Goal: Task Accomplishment & Management: Manage account settings

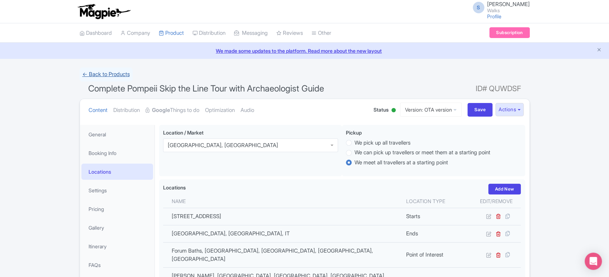
click at [114, 71] on link "← Back to Products" at bounding box center [106, 74] width 53 height 14
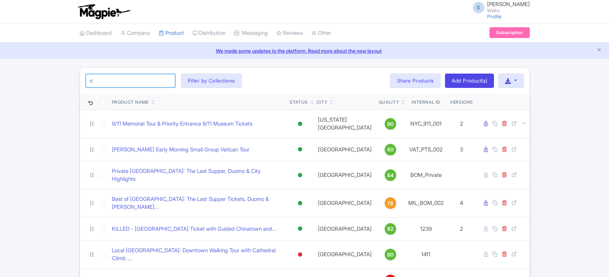
click at [156, 78] on input "c" at bounding box center [131, 81] width 90 height 14
type input "catacombs"
click button "Search" at bounding box center [0, 0] width 0 height 0
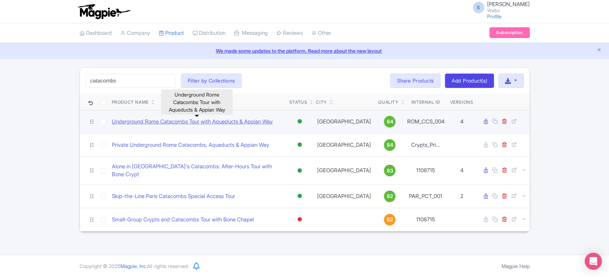
click at [191, 120] on link "Underground Rome Catacombs Tour with Aqueducts & Appian Way" at bounding box center [192, 122] width 161 height 8
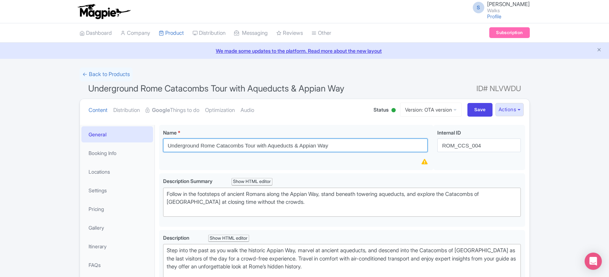
click at [273, 143] on input "Underground Rome Catacombs Tour with Aqueducts & Appian Way" at bounding box center [295, 145] width 265 height 14
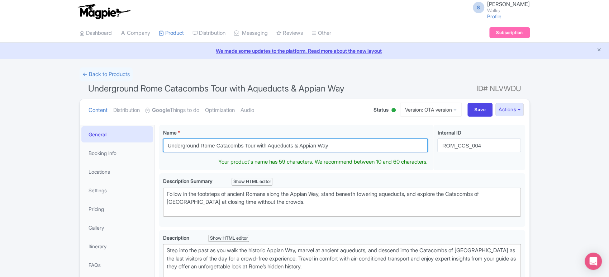
click at [273, 143] on input "Underground Rome Catacombs Tour with Aqueducts & Appian Way" at bounding box center [295, 145] width 265 height 14
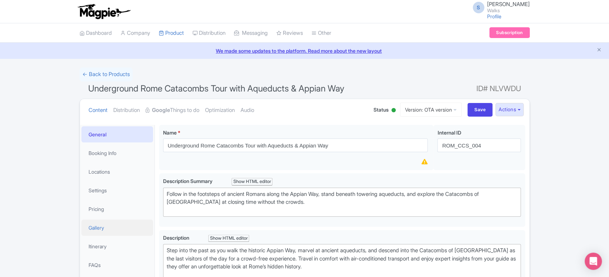
click at [115, 232] on link "Gallery" at bounding box center [117, 228] width 72 height 16
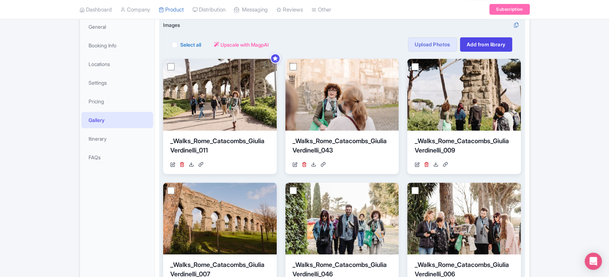
scroll to position [110, 0]
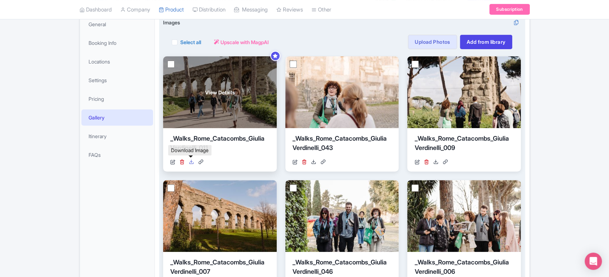
click at [192, 160] on icon at bounding box center [191, 161] width 5 height 5
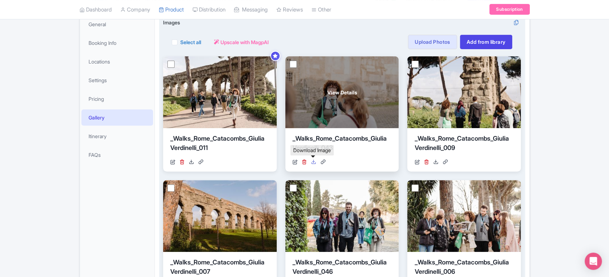
click at [313, 159] on icon at bounding box center [313, 161] width 5 height 5
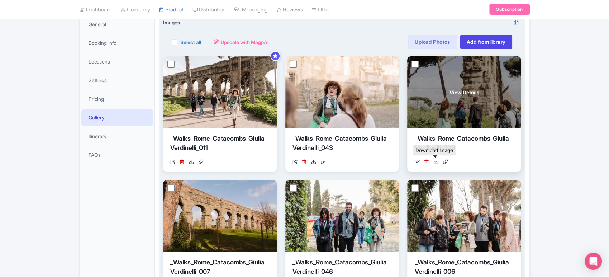
click at [435, 164] on link at bounding box center [435, 162] width 5 height 8
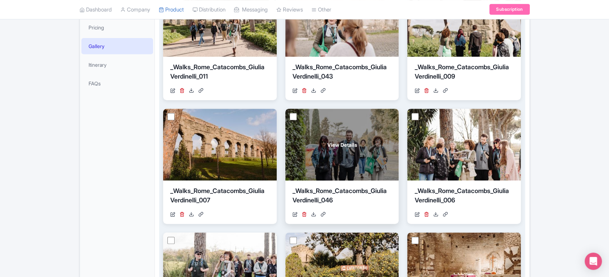
scroll to position [210, 0]
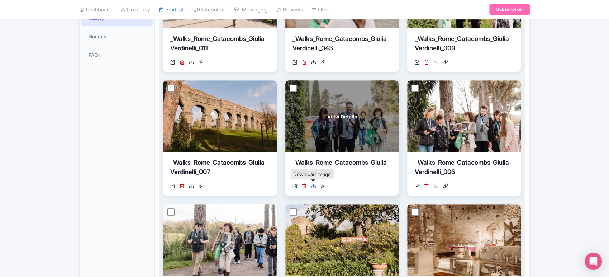
click at [312, 183] on icon at bounding box center [313, 185] width 5 height 5
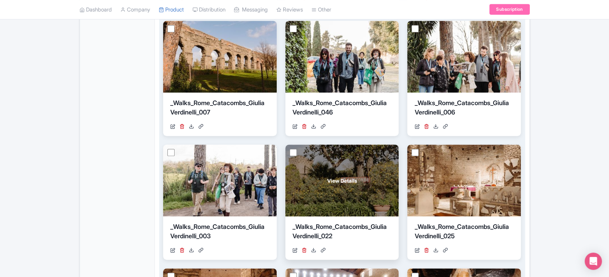
scroll to position [277, 0]
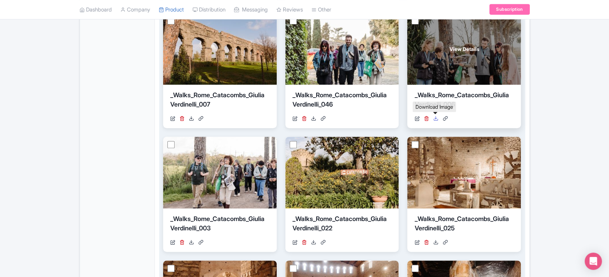
click at [437, 117] on icon at bounding box center [435, 118] width 5 height 5
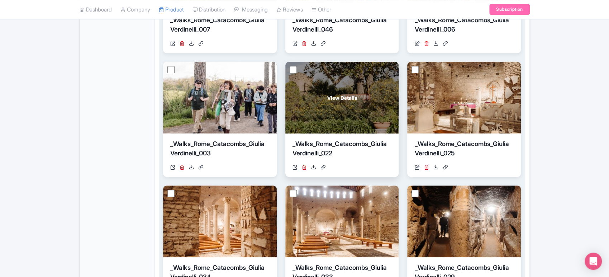
scroll to position [353, 0]
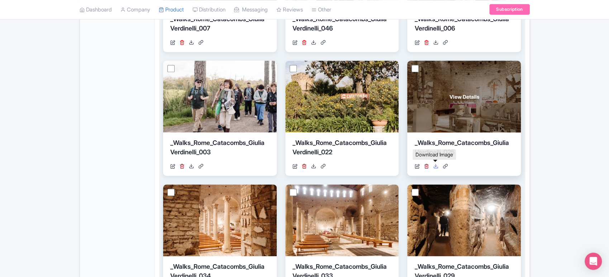
click at [437, 166] on icon at bounding box center [435, 166] width 5 height 5
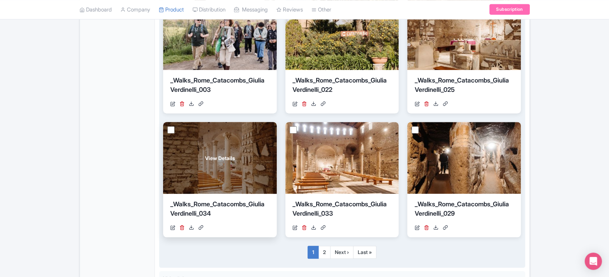
scroll to position [417, 0]
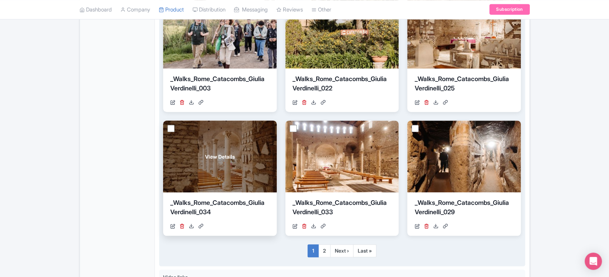
click at [188, 225] on div "https://res.cloudinary.com/hfyvkoyi1/image/upload/v1746699441/_Walks_Rome_Catac…" at bounding box center [219, 226] width 99 height 8
click at [190, 225] on icon at bounding box center [191, 225] width 5 height 5
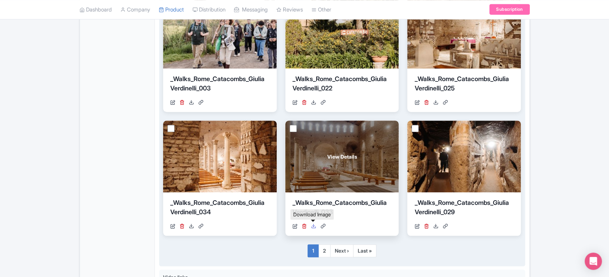
click at [312, 227] on icon at bounding box center [313, 225] width 5 height 5
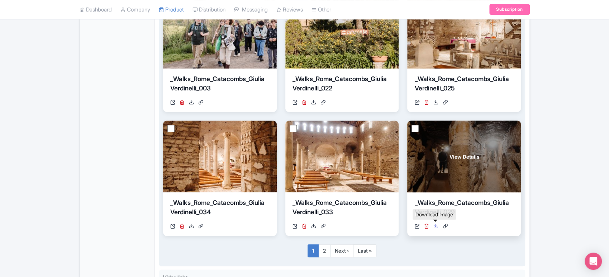
click at [434, 226] on icon at bounding box center [435, 225] width 5 height 5
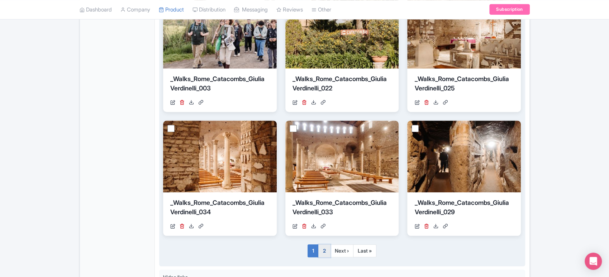
click at [324, 250] on link "2" at bounding box center [325, 250] width 12 height 13
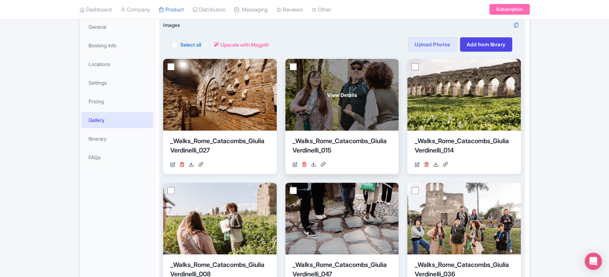
scroll to position [108, 0]
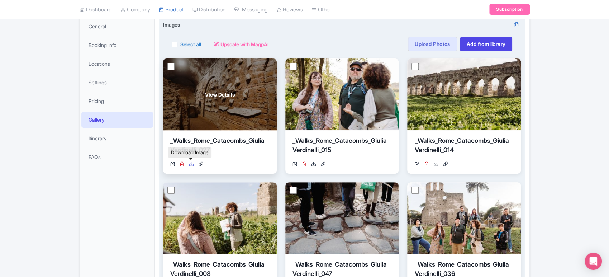
click at [190, 164] on icon at bounding box center [191, 163] width 5 height 5
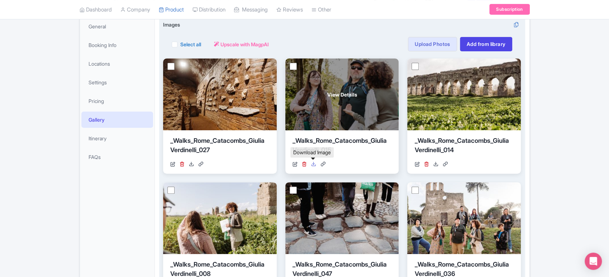
click at [314, 164] on icon at bounding box center [313, 163] width 5 height 5
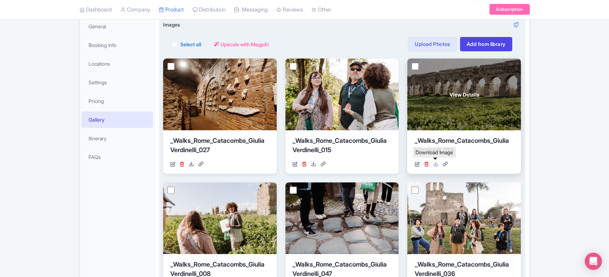
click at [436, 162] on icon at bounding box center [435, 163] width 5 height 5
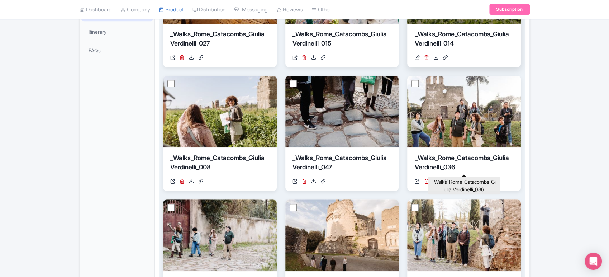
scroll to position [282, 0]
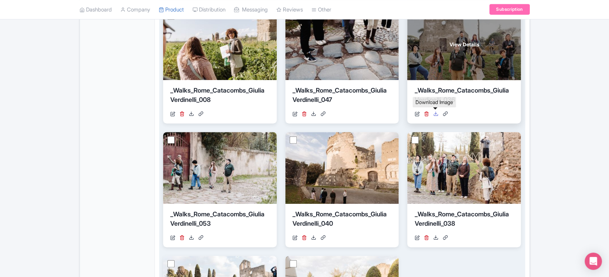
click at [434, 112] on icon at bounding box center [435, 113] width 5 height 5
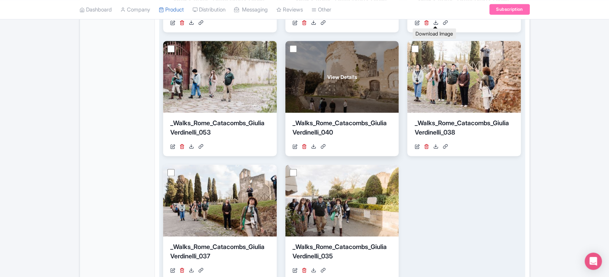
scroll to position [381, 0]
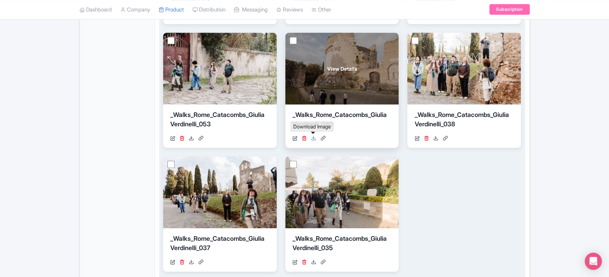
click at [316, 137] on icon at bounding box center [313, 138] width 5 height 5
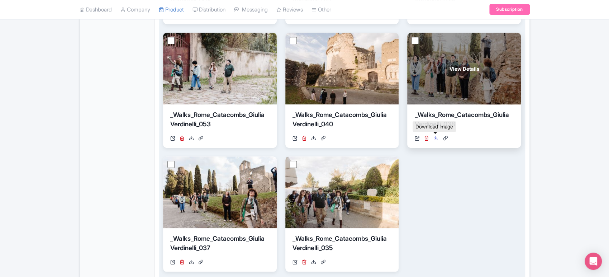
click at [436, 137] on icon at bounding box center [435, 138] width 5 height 5
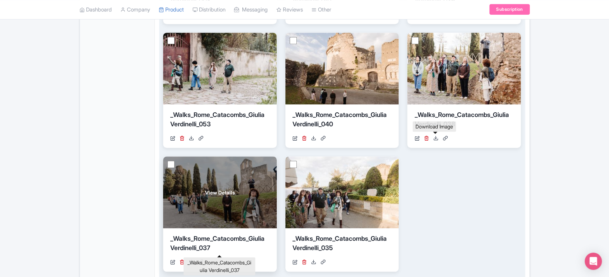
scroll to position [433, 0]
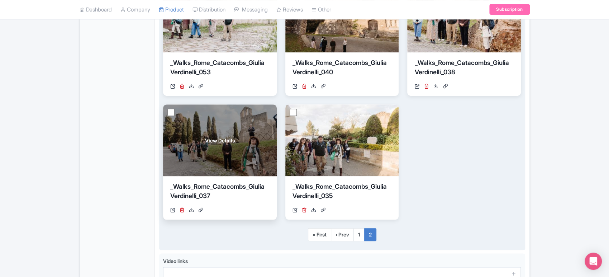
click at [194, 209] on div "https://res.cloudinary.com/hfyvkoyi1/image/upload/v1746699451/_Walks_Rome_Catac…" at bounding box center [219, 210] width 99 height 8
click at [190, 209] on icon at bounding box center [191, 209] width 5 height 5
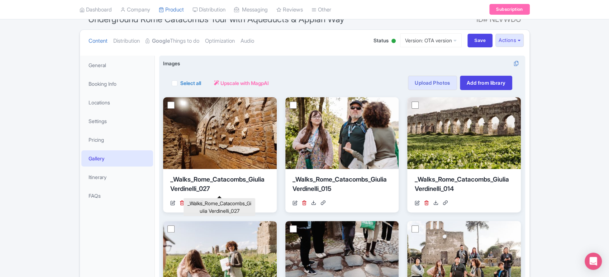
scroll to position [0, 0]
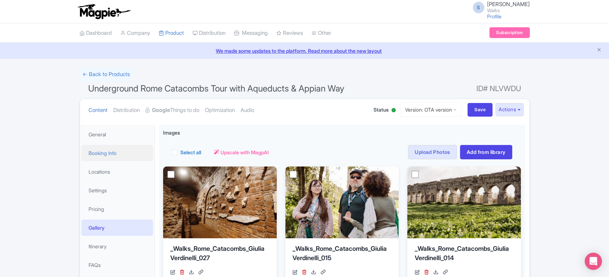
click at [119, 147] on link "Booking Info" at bounding box center [117, 153] width 72 height 16
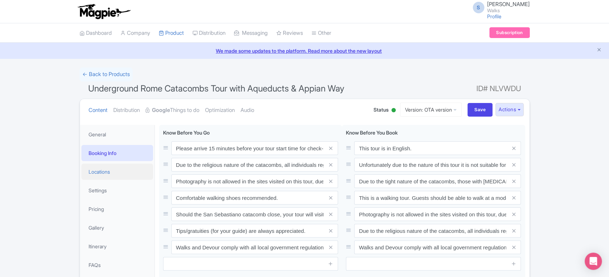
click at [111, 174] on link "Locations" at bounding box center [117, 172] width 72 height 16
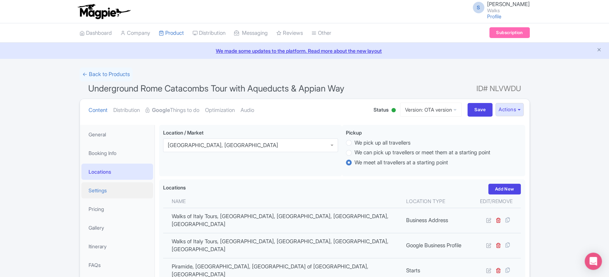
click at [118, 192] on link "Settings" at bounding box center [117, 190] width 72 height 16
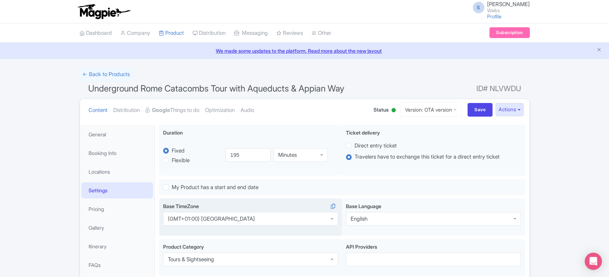
scroll to position [19, 0]
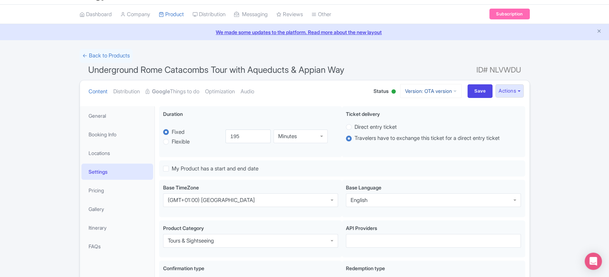
click at [444, 90] on link "Version: OTA version" at bounding box center [431, 91] width 62 height 14
click at [418, 142] on link "Viator version" at bounding box center [432, 140] width 68 height 11
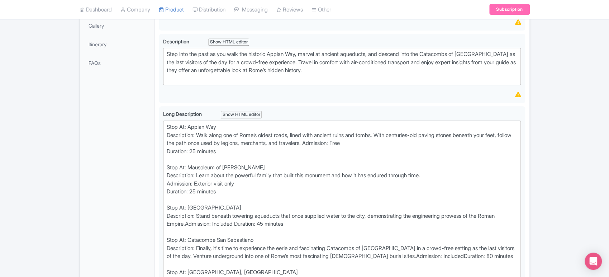
scroll to position [221, 0]
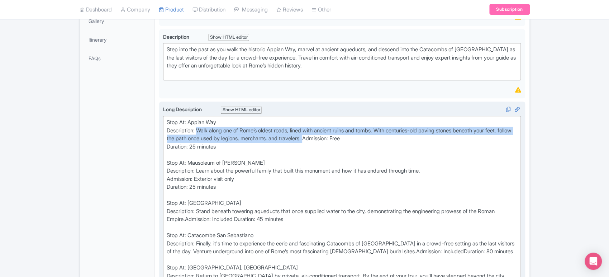
drag, startPoint x: 341, startPoint y: 138, endPoint x: 200, endPoint y: 128, distance: 141.3
click at [200, 128] on div "Stop At: Appian Way Description: Walk along one of Rome’s oldest roads, lined w…" at bounding box center [342, 203] width 351 height 170
type trix-editor "<div>Stop At: Appian Way<br>Description: Walk along one of Rome’s oldest roads,…"
copy div "Walk along one of Rome’s oldest roads, lined with ancient ruins and tombs. With…"
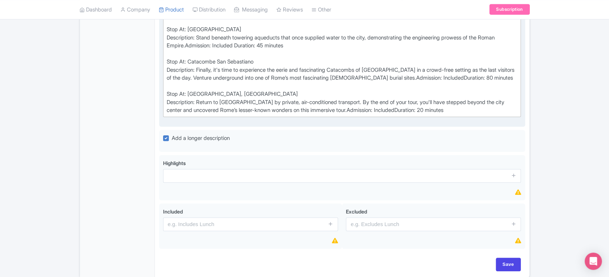
scroll to position [0, 0]
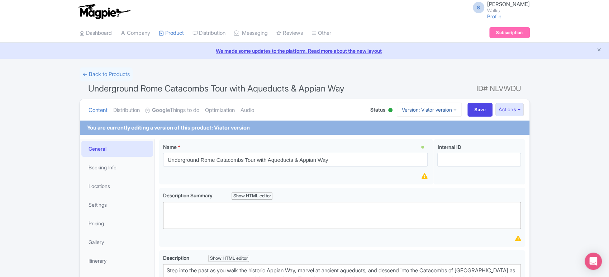
click at [442, 105] on link "Version: Viator version" at bounding box center [429, 110] width 65 height 14
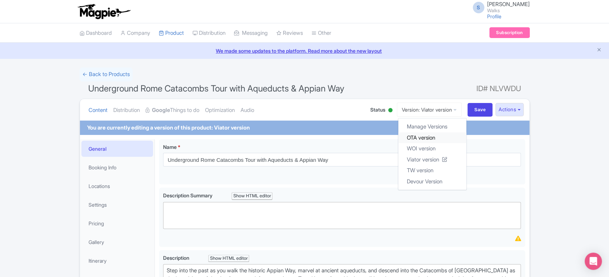
click at [415, 136] on link "OTA version" at bounding box center [433, 137] width 68 height 11
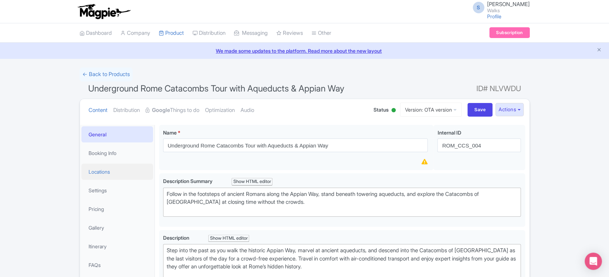
click at [114, 175] on link "Locations" at bounding box center [117, 172] width 72 height 16
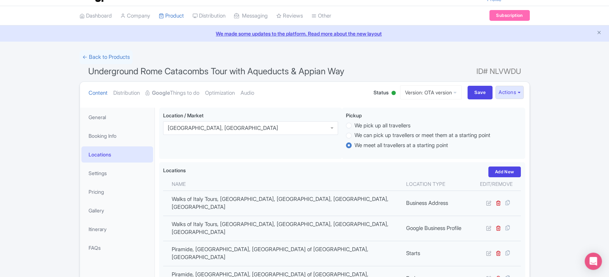
scroll to position [17, 0]
click at [112, 132] on link "Booking Info" at bounding box center [117, 136] width 72 height 16
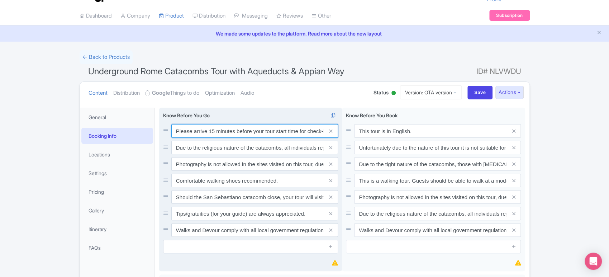
click at [293, 134] on input "Please arrive 15 minutes before your tour start time for check-in. Out of court…" at bounding box center [254, 131] width 167 height 14
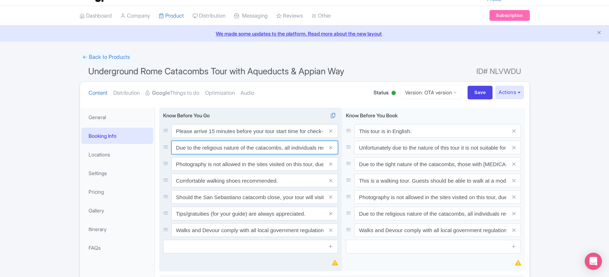
click at [310, 149] on input "Due to the religious nature of the catacombs, all individuals regardless of gen…" at bounding box center [254, 148] width 167 height 14
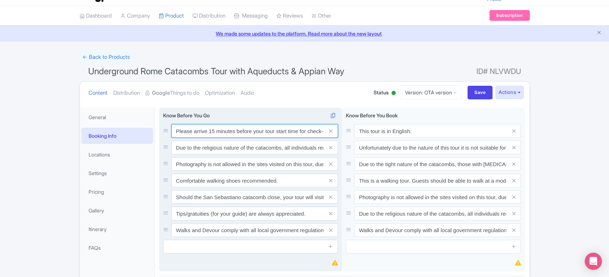
click at [264, 131] on input "Please arrive 15 minutes before your tour start time for check-in. Out of court…" at bounding box center [254, 131] width 167 height 14
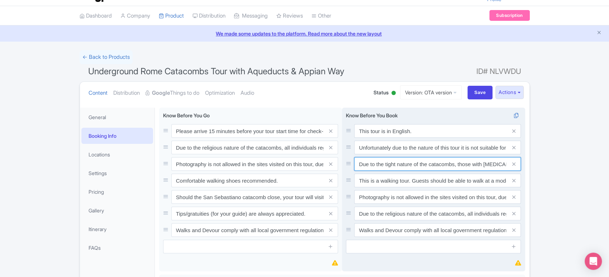
click at [434, 163] on input "Due to the tight nature of the catacombs, those with claustrophobia may want to…" at bounding box center [437, 164] width 167 height 14
click at [371, 175] on input "This is a walking tour. Guests should be able to walk at a moderate pace withou…" at bounding box center [437, 181] width 167 height 14
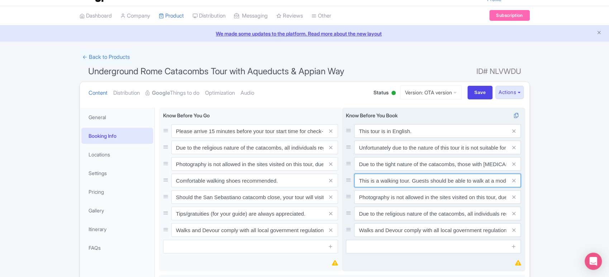
click at [371, 175] on input "This is a walking tour. Guests should be able to walk at a moderate pace withou…" at bounding box center [437, 181] width 167 height 14
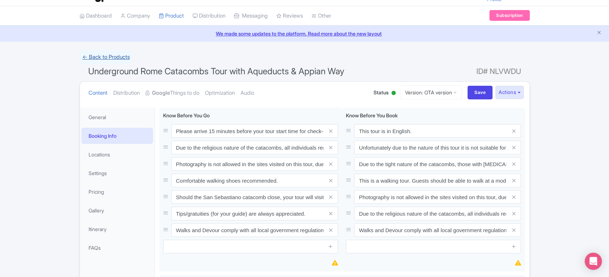
click at [98, 56] on link "← Back to Products" at bounding box center [106, 57] width 53 height 14
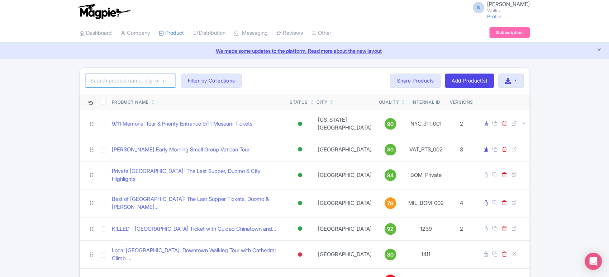
click at [133, 81] on input "search" at bounding box center [131, 81] width 90 height 14
type input "pasta"
click button "Search" at bounding box center [0, 0] width 0 height 0
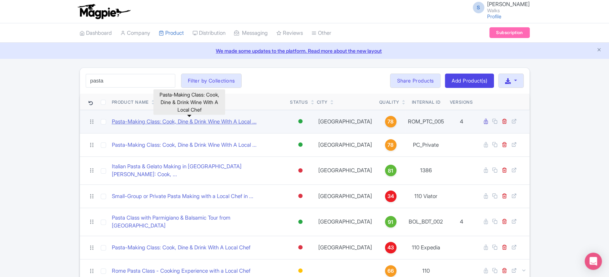
click at [206, 123] on link "Pasta-Making Class: Cook, Dine & Drink Wine With A Local ..." at bounding box center [184, 122] width 145 height 8
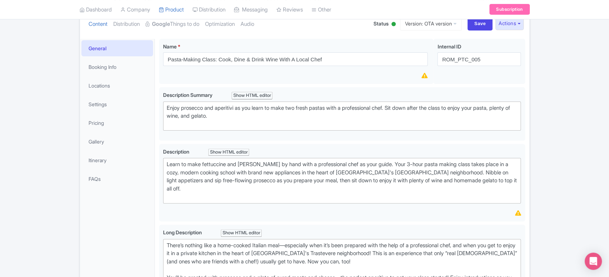
scroll to position [87, 0]
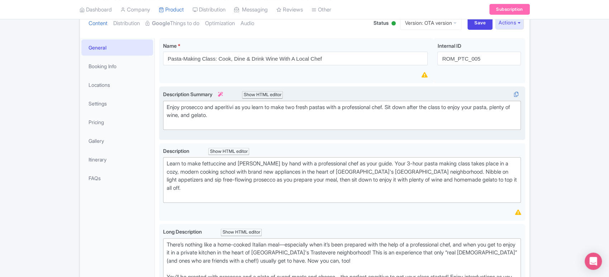
click at [325, 107] on div "Enjoy prosecco and aperitivi as you learn to make two fresh pastas with a profe…" at bounding box center [342, 115] width 351 height 24
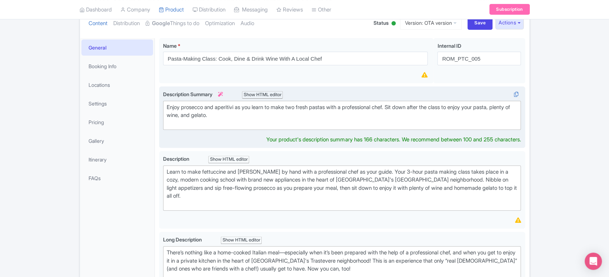
click at [325, 107] on div "Enjoy prosecco and aperitivi as you learn to make two fresh pastas with a profe…" at bounding box center [342, 115] width 351 height 24
type trix-editor "<div>Enjoy prosecco and aperitivi as you learn to make two fresh pastas with a …"
click at [325, 107] on div "Enjoy prosecco and aperitivi as you learn to make two fresh pastas with a profe…" at bounding box center [342, 115] width 351 height 24
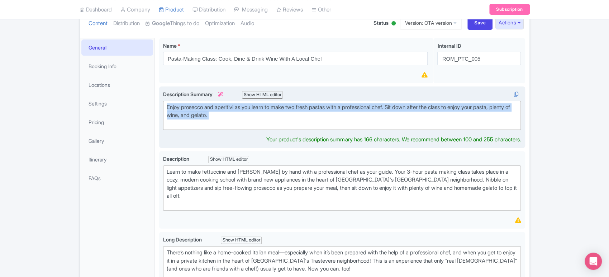
copy div "Enjoy prosecco and aperitivi as you learn to make two fresh pastas with a profe…"
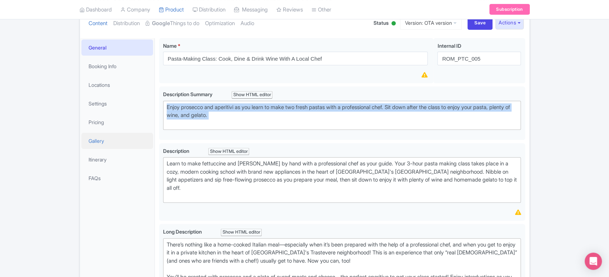
click at [109, 137] on link "Gallery" at bounding box center [117, 141] width 72 height 16
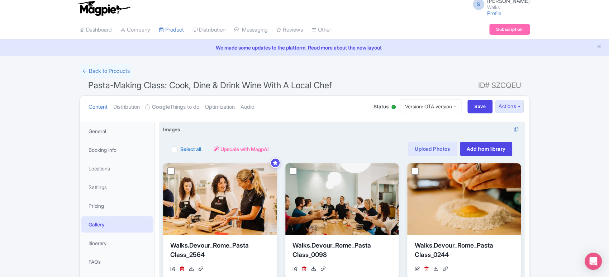
scroll to position [0, 0]
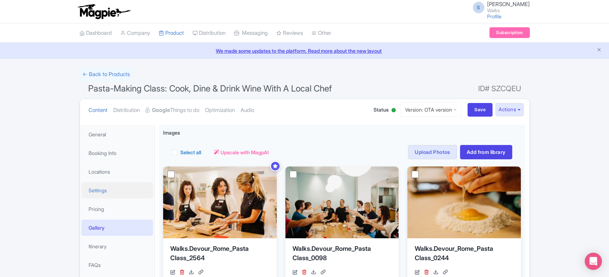
click at [111, 185] on link "Settings" at bounding box center [117, 190] width 72 height 16
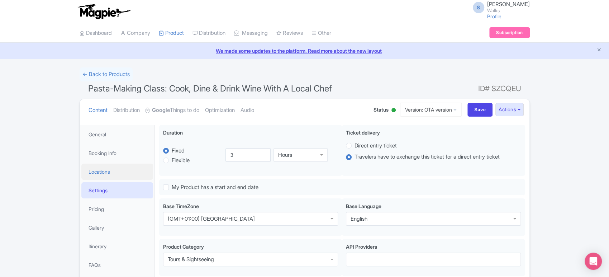
click at [110, 173] on link "Locations" at bounding box center [117, 172] width 72 height 16
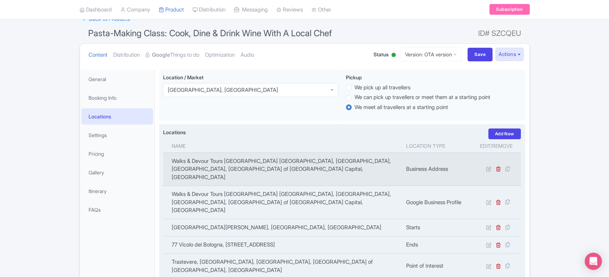
scroll to position [57, 0]
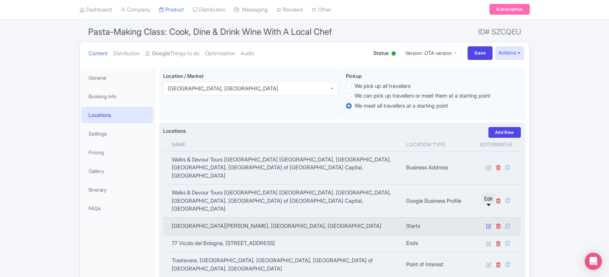
click at [489, 223] on icon at bounding box center [488, 225] width 5 height 5
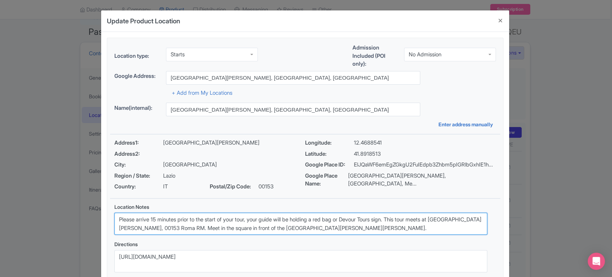
drag, startPoint x: 442, startPoint y: 221, endPoint x: 348, endPoint y: 226, distance: 94.5
click at [348, 226] on textarea "Please arrive 15 minutes prior to the start of your tour, your guide will be ho…" at bounding box center [300, 224] width 373 height 22
click at [396, 226] on textarea "Please arrive 15 minutes prior to the start of your tour, your guide will be ho…" at bounding box center [300, 224] width 373 height 22
drag, startPoint x: 395, startPoint y: 229, endPoint x: 277, endPoint y: 231, distance: 118.0
click at [277, 231] on textarea "Please arrive 15 minutes prior to the start of your tour, your guide will be ho…" at bounding box center [300, 224] width 373 height 22
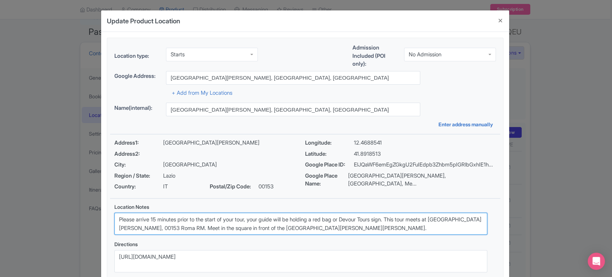
click at [233, 218] on textarea "Please arrive 15 minutes prior to the start of your tour, your guide will be ho…" at bounding box center [300, 224] width 373 height 22
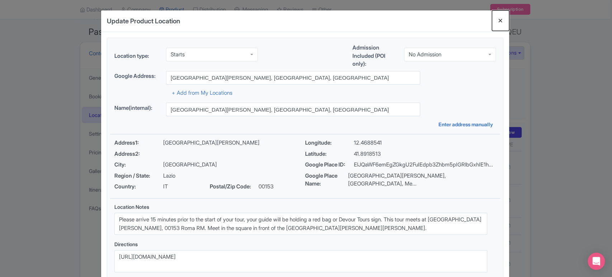
click at [505, 18] on button "Close" at bounding box center [500, 20] width 17 height 20
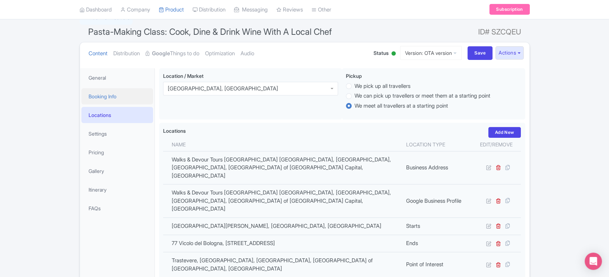
click at [123, 88] on link "Booking Info" at bounding box center [117, 96] width 72 height 16
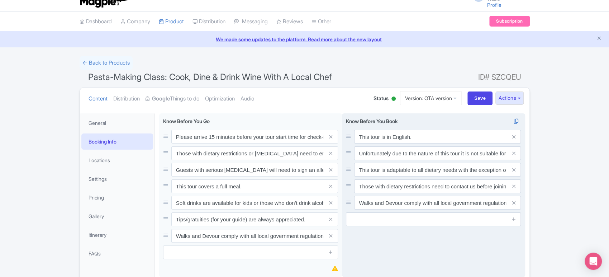
scroll to position [0, 0]
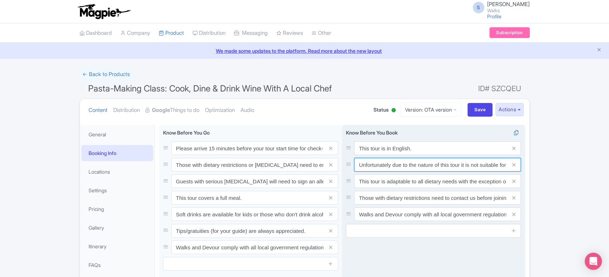
click at [422, 162] on input "Unfortunately due to the nature of this tour it is not suitable for guests with…" at bounding box center [437, 165] width 167 height 14
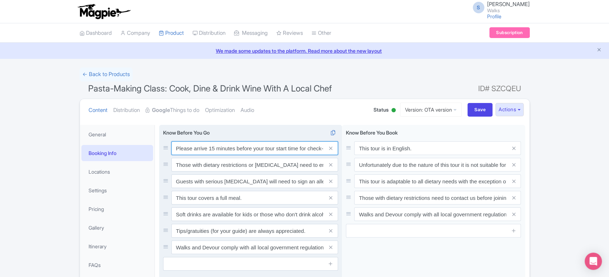
click at [212, 145] on input "Please arrive 15 minutes before your tour start time for check-in. Out of court…" at bounding box center [254, 148] width 167 height 14
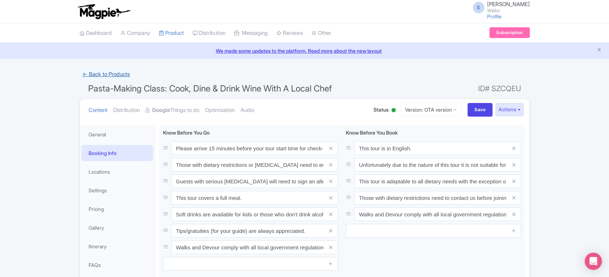
click at [124, 71] on link "← Back to Products" at bounding box center [106, 74] width 53 height 14
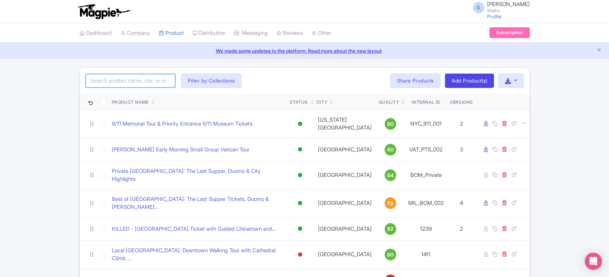
click at [147, 81] on input "search" at bounding box center [131, 81] width 90 height 14
click button "Search" at bounding box center [0, 0] width 0 height 0
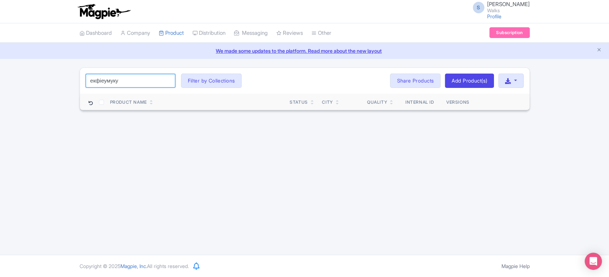
click at [147, 81] on input "екфіеумуку" at bounding box center [131, 81] width 90 height 14
type input "trastevere"
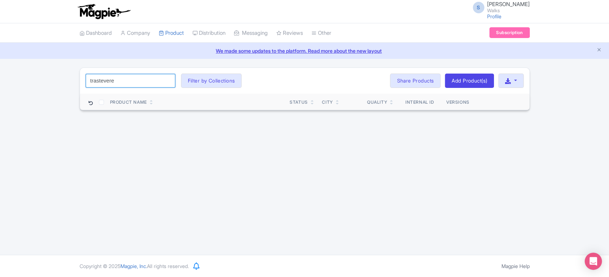
click button "Search" at bounding box center [0, 0] width 0 height 0
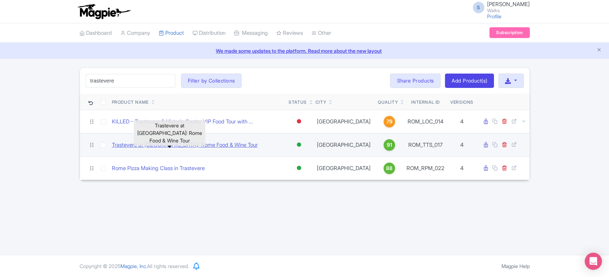
click at [205, 146] on link "Trastevere at [GEOGRAPHIC_DATA]: Rome Food & Wine Tour" at bounding box center [185, 145] width 146 height 8
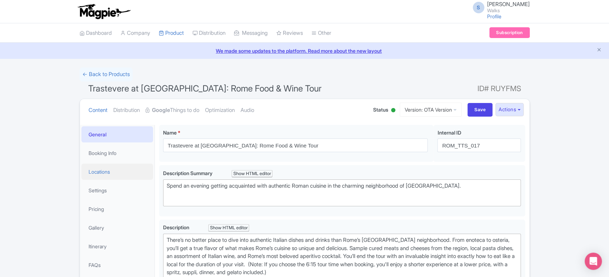
click at [134, 165] on link "Locations" at bounding box center [117, 172] width 72 height 16
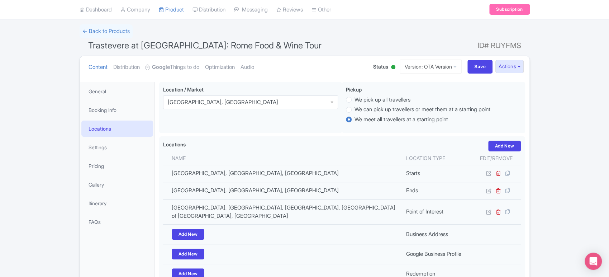
scroll to position [50, 0]
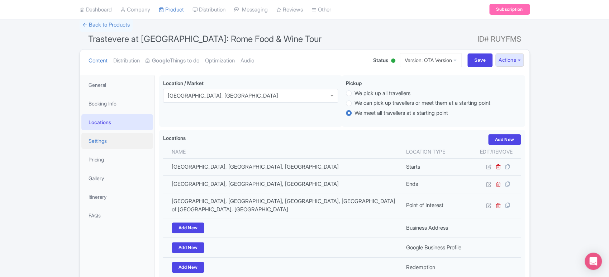
click at [121, 137] on link "Settings" at bounding box center [117, 141] width 72 height 16
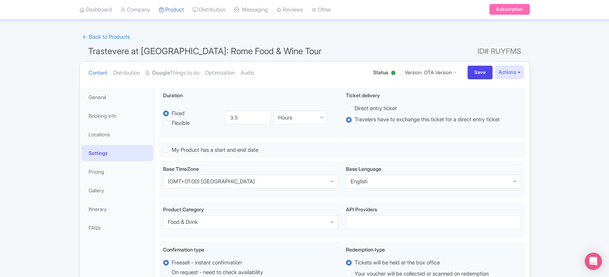
scroll to position [32, 0]
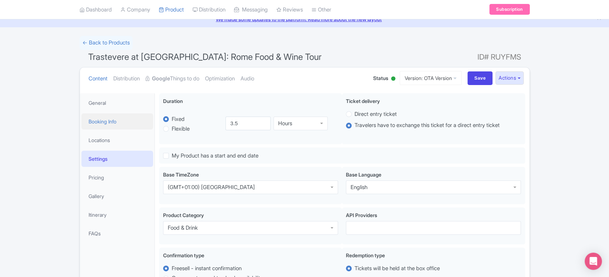
click at [119, 124] on link "Booking Info" at bounding box center [117, 121] width 72 height 16
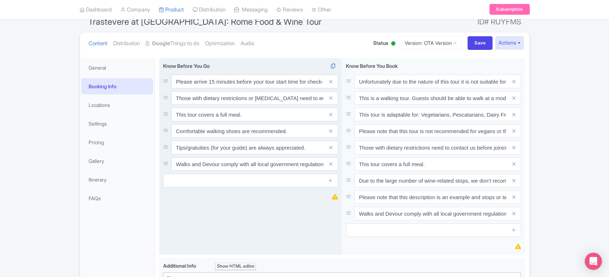
scroll to position [66, 0]
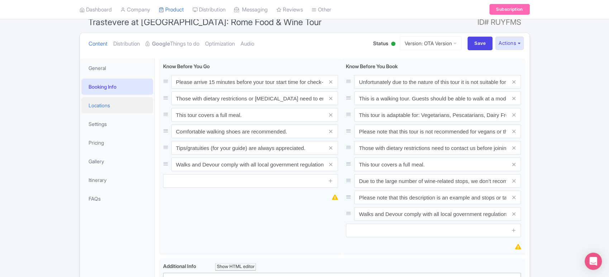
click at [120, 108] on link "Locations" at bounding box center [117, 105] width 72 height 16
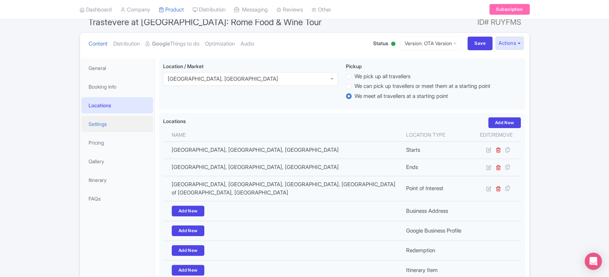
click at [115, 126] on link "Settings" at bounding box center [117, 124] width 72 height 16
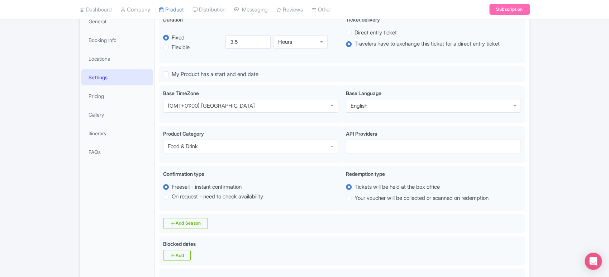
scroll to position [113, 0]
click at [109, 55] on link "Locations" at bounding box center [117, 59] width 72 height 16
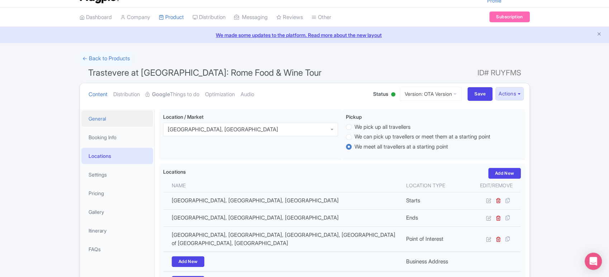
scroll to position [15, 0]
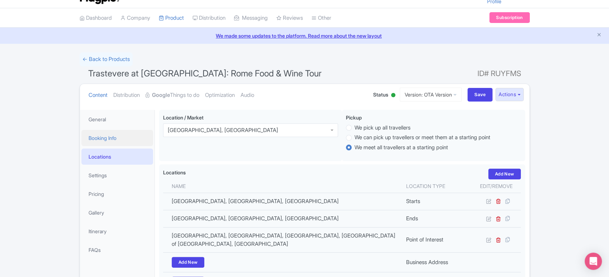
click at [112, 141] on link "Booking Info" at bounding box center [117, 138] width 72 height 16
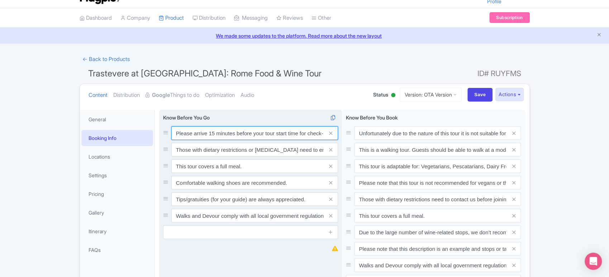
click at [227, 134] on input "Please arrive 15 minutes before your tour start time for check-in. Out of court…" at bounding box center [254, 133] width 167 height 14
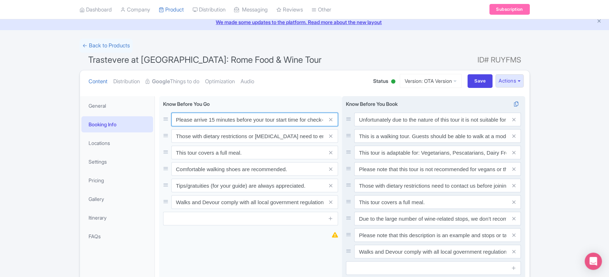
scroll to position [30, 0]
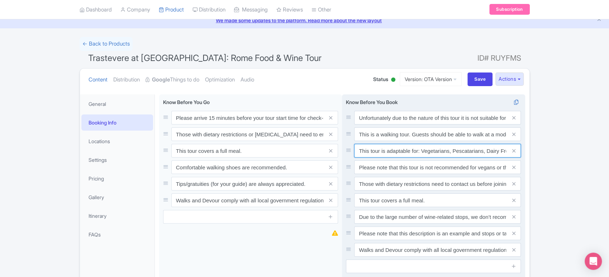
click at [431, 154] on input "This tour is adaptable for: Vegetarians, Pescatarians, Dairy Free, Gluten Free,…" at bounding box center [437, 151] width 167 height 14
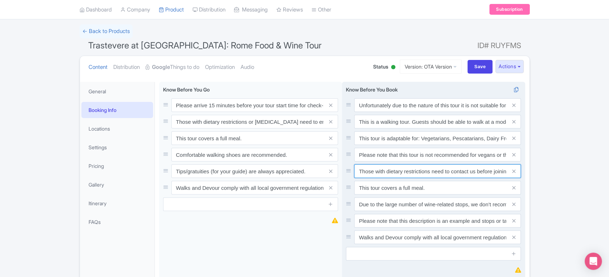
scroll to position [45, 0]
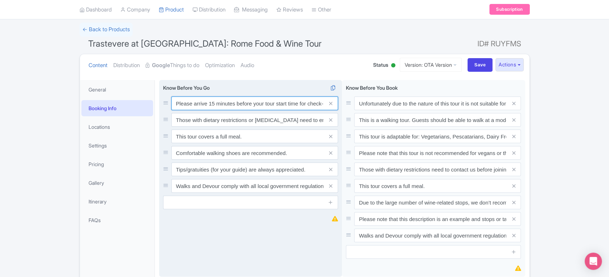
click at [235, 99] on input "Please arrive 15 minutes before your tour start time for check-in. Out of court…" at bounding box center [254, 103] width 167 height 14
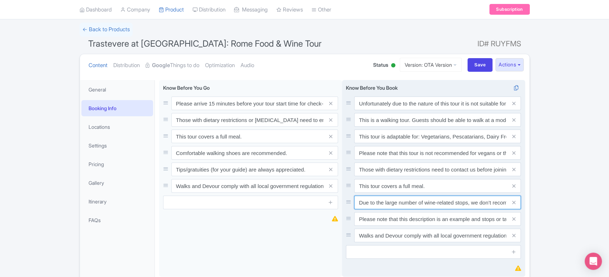
click at [428, 205] on input "Due to the large number of wine-related stops, we don’t recommend this tour for…" at bounding box center [437, 202] width 167 height 14
click at [426, 222] on input "Please note that this description is an example and stops or tastes will vary i…" at bounding box center [437, 219] width 167 height 14
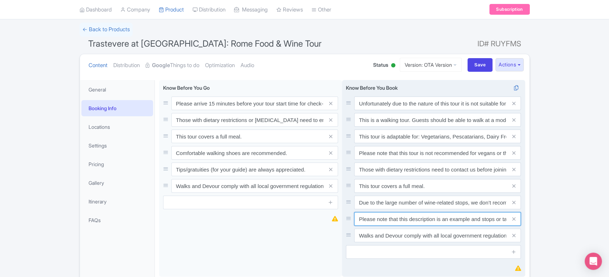
click at [426, 222] on input "Please note that this description is an example and stops or tastes will vary i…" at bounding box center [437, 219] width 167 height 14
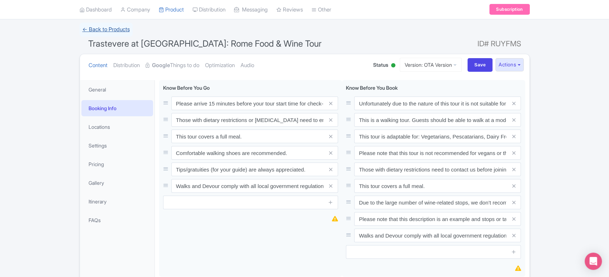
click at [113, 30] on link "← Back to Products" at bounding box center [106, 30] width 53 height 14
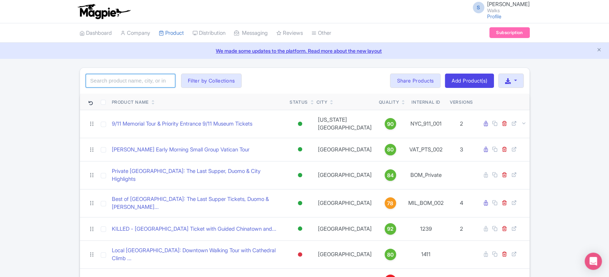
click at [140, 80] on input "search" at bounding box center [131, 81] width 90 height 14
click button "Search" at bounding box center [0, 0] width 0 height 0
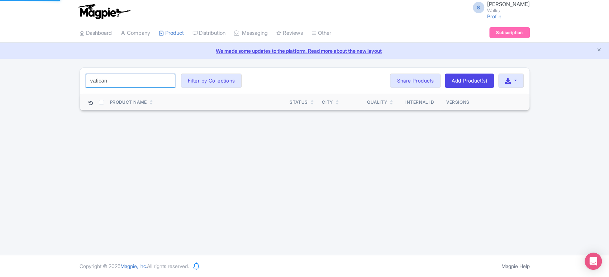
type input "vatican"
click button "Search" at bounding box center [0, 0] width 0 height 0
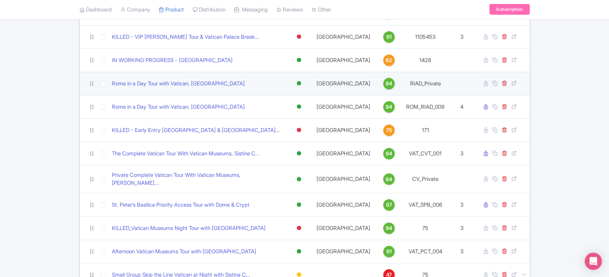
scroll to position [131, 0]
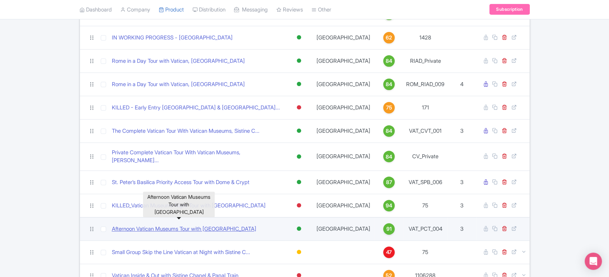
click at [199, 225] on link "Afternoon Vatican Museums Tour with [GEOGRAPHIC_DATA]" at bounding box center [184, 229] width 145 height 8
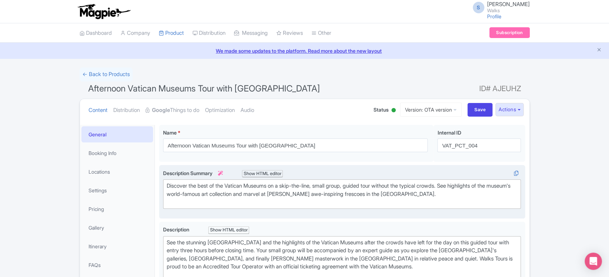
click at [297, 187] on div "Discover the best of the Vatican Museums on a skip-the-line, small group, guide…" at bounding box center [342, 194] width 351 height 24
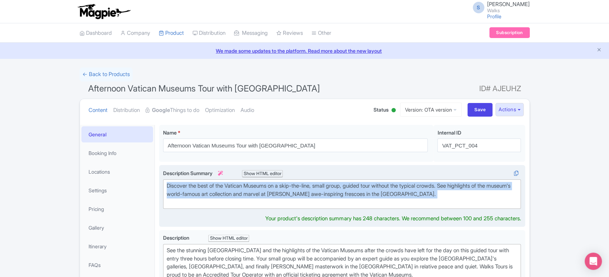
click at [297, 187] on div "Discover the best of the Vatican Museums on a skip-the-line, small group, guide…" at bounding box center [342, 194] width 351 height 24
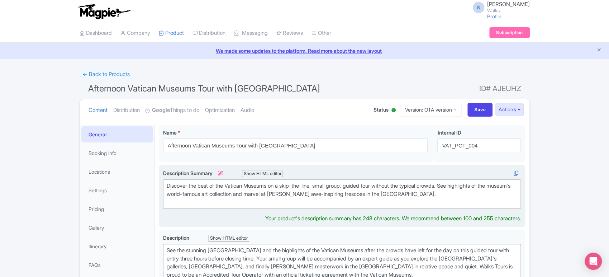
click at [297, 187] on div "Discover the best of the Vatican Museums on a skip-the-line, small group, guide…" at bounding box center [342, 194] width 351 height 24
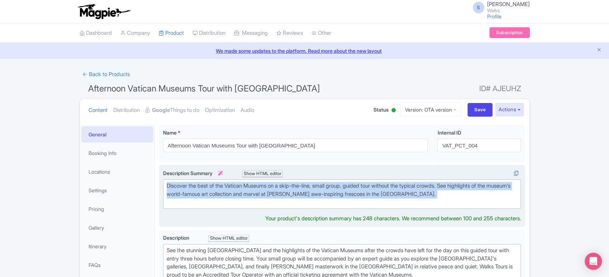
click at [297, 187] on div "Discover the best of the Vatican Museums on a skip-the-line, small group, guide…" at bounding box center [342, 194] width 351 height 24
click at [477, 187] on div "Discover the best of the Vatican Museums on a skip-the-line, small group, guide…" at bounding box center [342, 194] width 351 height 24
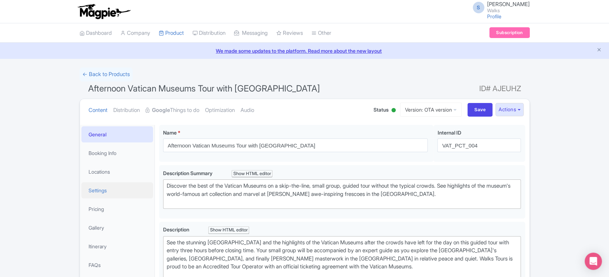
click at [125, 186] on link "Settings" at bounding box center [117, 190] width 72 height 16
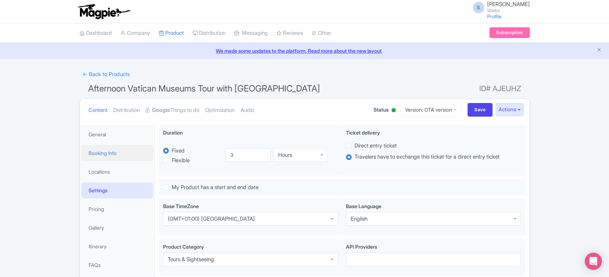
click at [103, 151] on link "Booking Info" at bounding box center [117, 153] width 72 height 16
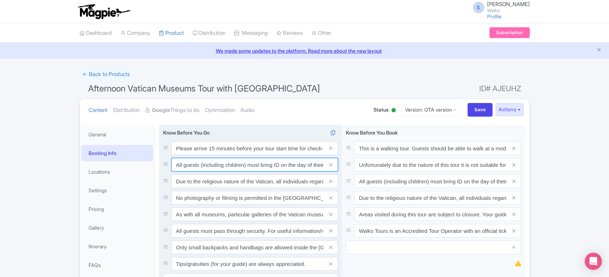
click at [222, 164] on input "All guests (including children) must bring ID on the day of their tour." at bounding box center [254, 165] width 167 height 14
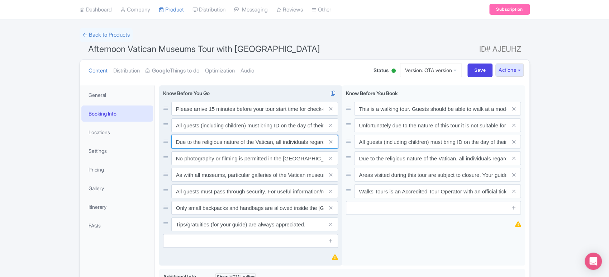
scroll to position [40, 0]
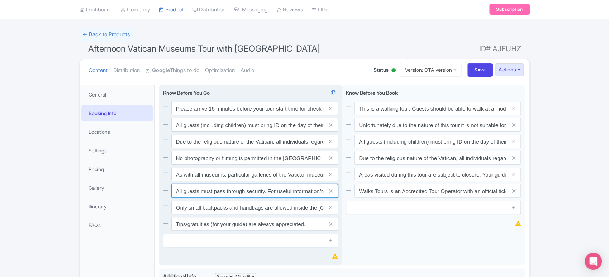
click at [270, 190] on input "All guests must pass through security. For useful information/restrictions abou…" at bounding box center [254, 191] width 167 height 14
click at [245, 206] on input "Only small backpacks and handbags are allowed inside the Vatican Museums." at bounding box center [254, 208] width 167 height 14
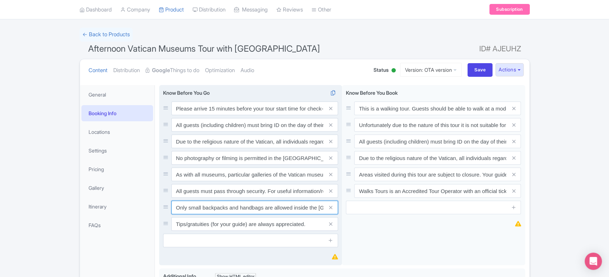
click at [245, 206] on input "Only small backpacks and handbags are allowed inside the Vatican Museums." at bounding box center [254, 208] width 167 height 14
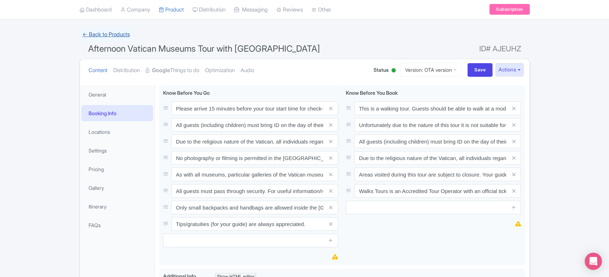
click at [103, 38] on link "← Back to Products" at bounding box center [106, 35] width 53 height 14
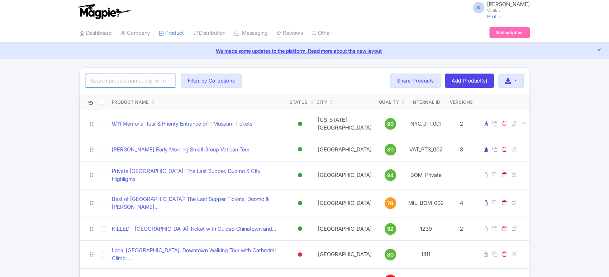
drag, startPoint x: 0, startPoint y: 0, endPoint x: 114, endPoint y: 82, distance: 140.3
click at [114, 82] on input "search" at bounding box center [131, 81] width 90 height 14
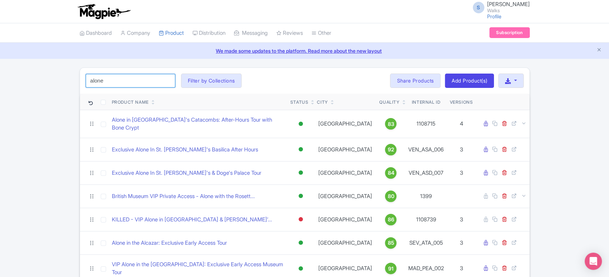
type input "alone"
click at [264, 89] on div "alone Search Filter by Collections [GEOGRAPHIC_DATA] [GEOGRAPHIC_DATA] [GEOGRAP…" at bounding box center [305, 81] width 450 height 26
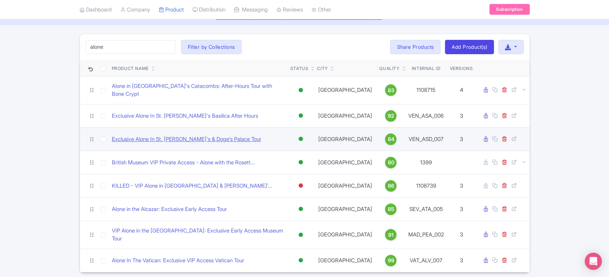
scroll to position [50, 0]
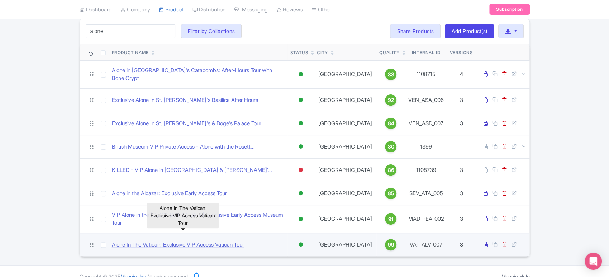
click at [171, 241] on link "Alone In The Vatican: Exclusive VIP Access Vatican Tour" at bounding box center [178, 245] width 132 height 8
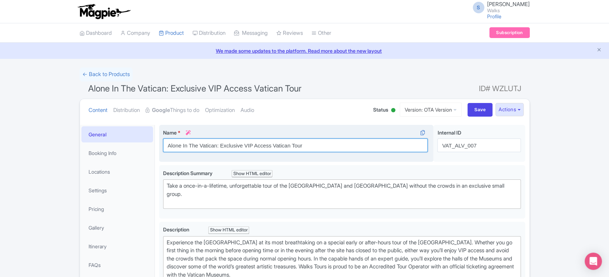
click at [257, 146] on input "Alone In The Vatican: Exclusive VIP Access Vatican Tour" at bounding box center [295, 145] width 265 height 14
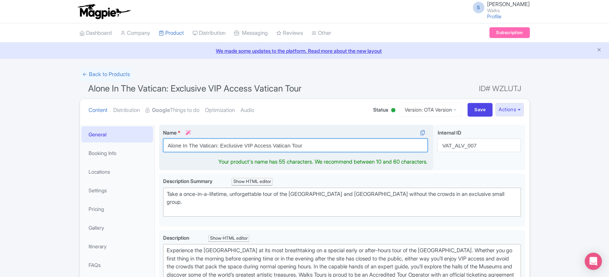
click at [257, 146] on input "Alone In The Vatican: Exclusive VIP Access Vatican Tour" at bounding box center [295, 145] width 265 height 14
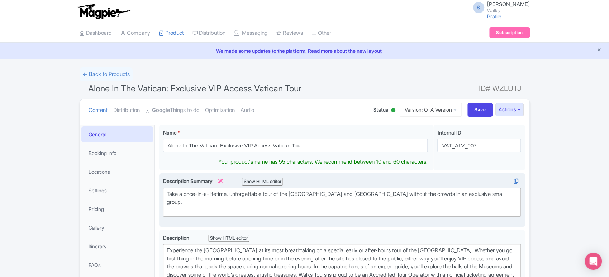
click at [182, 193] on div "Take a once-in-a-lifetime, unforgettable tour of the [GEOGRAPHIC_DATA] and [GEO…" at bounding box center [342, 202] width 351 height 24
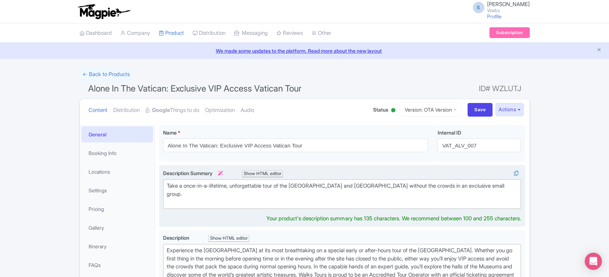
click at [182, 193] on div "Take a once-in-a-lifetime, unforgettable tour of the [GEOGRAPHIC_DATA] and [GEO…" at bounding box center [342, 194] width 351 height 24
click at [196, 187] on div "Take a once-in-a-lifetime, unforgettable tour of the [GEOGRAPHIC_DATA] and [GEO…" at bounding box center [342, 194] width 351 height 24
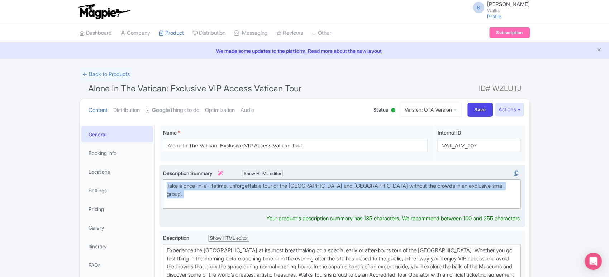
click at [196, 187] on div "Take a once-in-a-lifetime, unforgettable tour of the [GEOGRAPHIC_DATA] and [GEO…" at bounding box center [342, 194] width 351 height 24
type trix-editor "<div>Take a once-in-a-lifetime, unforgettable tour of the [GEOGRAPHIC_DATA] and…"
copy div "Take a once-in-a-lifetime, unforgettable tour of the [GEOGRAPHIC_DATA] and [GEO…"
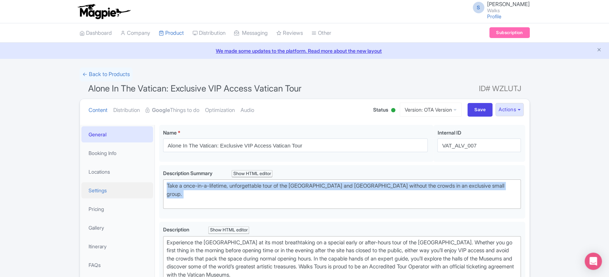
click at [116, 190] on link "Settings" at bounding box center [117, 190] width 72 height 16
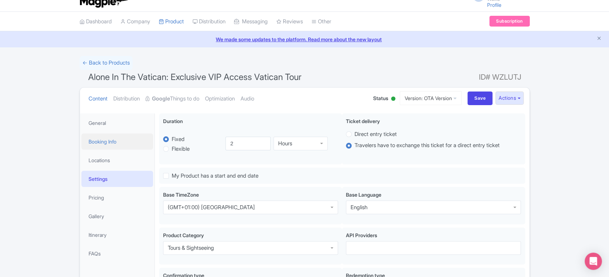
scroll to position [10, 0]
click at [123, 138] on link "Booking Info" at bounding box center [117, 143] width 72 height 16
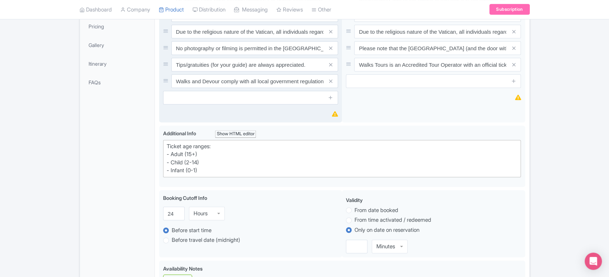
scroll to position [0, 0]
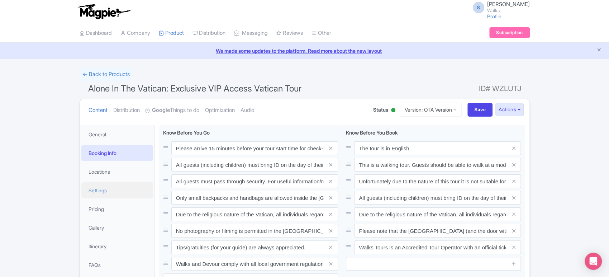
click at [109, 183] on link "Settings" at bounding box center [117, 190] width 72 height 16
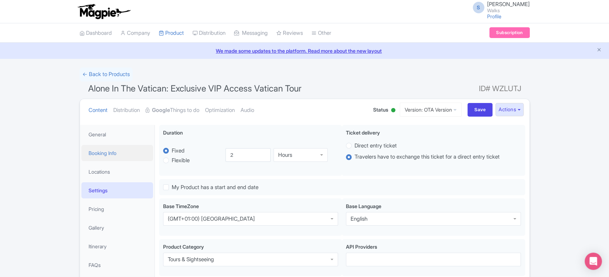
click at [116, 151] on link "Booking Info" at bounding box center [117, 153] width 72 height 16
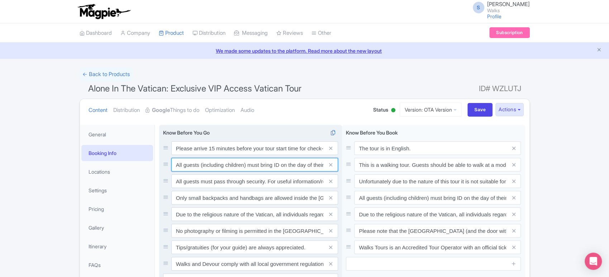
click at [239, 166] on input "All guests (including children) must bring ID on the day of their tour." at bounding box center [254, 165] width 167 height 14
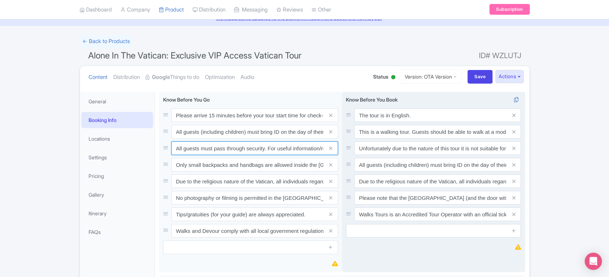
scroll to position [33, 0]
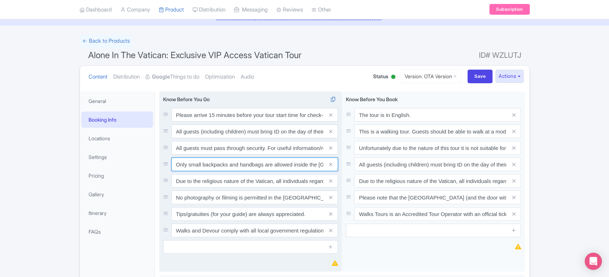
click at [257, 166] on input "Only small backpacks and handbags are allowed inside the [GEOGRAPHIC_DATA]." at bounding box center [254, 164] width 167 height 14
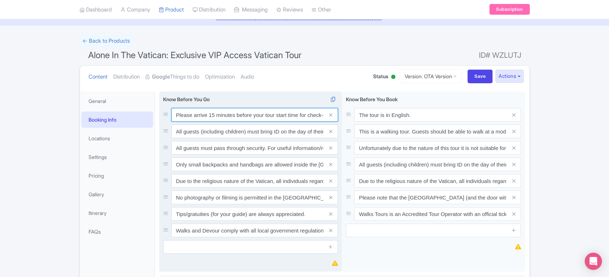
click at [195, 115] on input "Please arrive 15 minutes before your tour start time for check-in. Out of court…" at bounding box center [254, 115] width 167 height 14
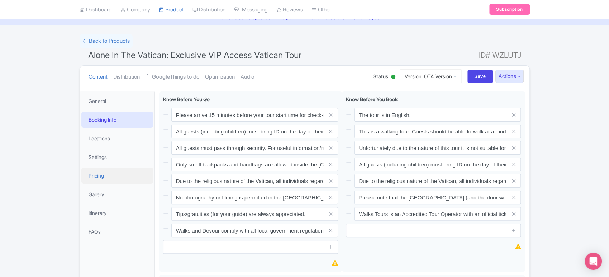
click at [129, 178] on link "Pricing" at bounding box center [117, 176] width 72 height 16
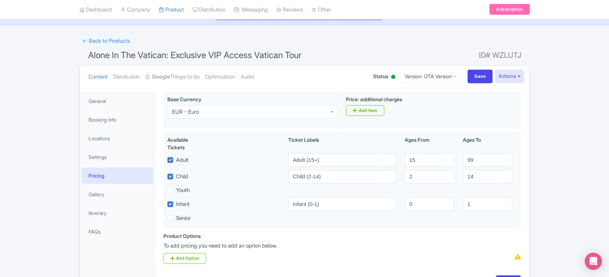
scroll to position [0, 0]
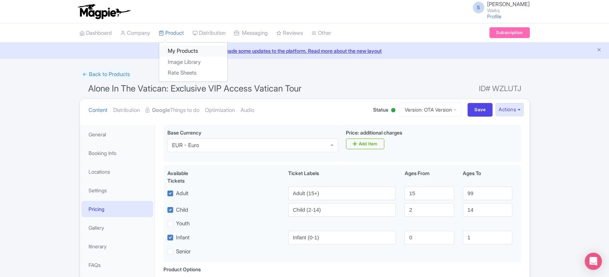
click at [178, 46] on link "My Products" at bounding box center [193, 51] width 68 height 11
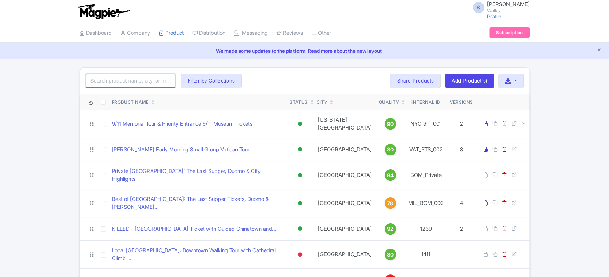
drag, startPoint x: 0, startPoint y: 0, endPoint x: 115, endPoint y: 83, distance: 141.9
click at [115, 83] on input "search" at bounding box center [131, 81] width 90 height 14
type input "paris in a day"
click button "Search" at bounding box center [0, 0] width 0 height 0
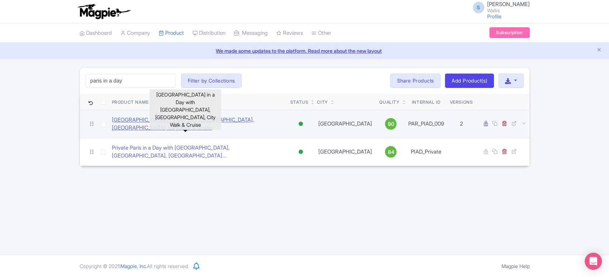
click at [169, 124] on link "[GEOGRAPHIC_DATA] in a Day with [GEOGRAPHIC_DATA], [GEOGRAPHIC_DATA], City Walk…" at bounding box center [198, 124] width 173 height 16
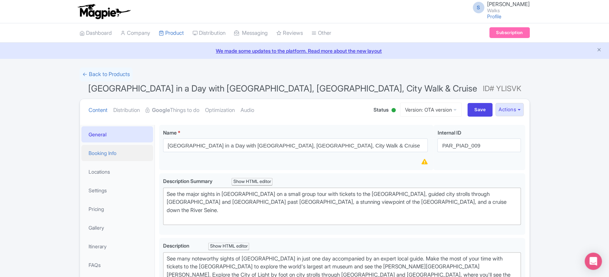
click at [132, 149] on link "Booking Info" at bounding box center [117, 153] width 72 height 16
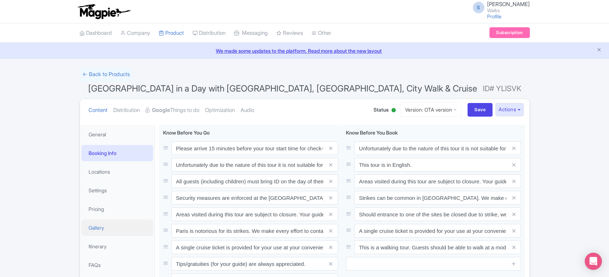
click at [111, 229] on link "Gallery" at bounding box center [117, 228] width 72 height 16
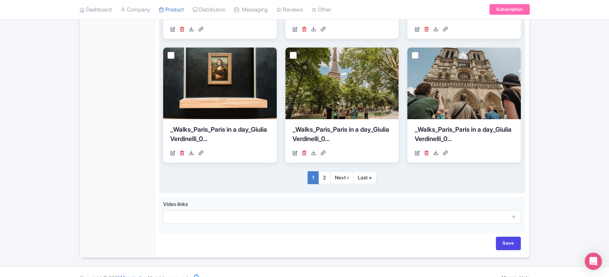
scroll to position [501, 0]
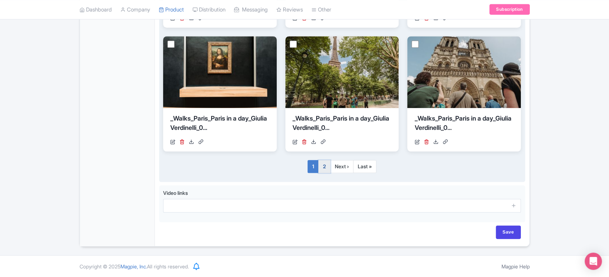
click at [325, 170] on link "2" at bounding box center [325, 166] width 12 height 13
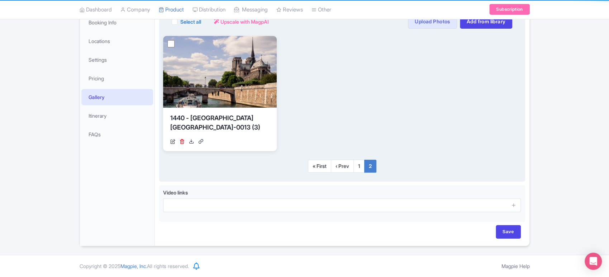
scroll to position [130, 0]
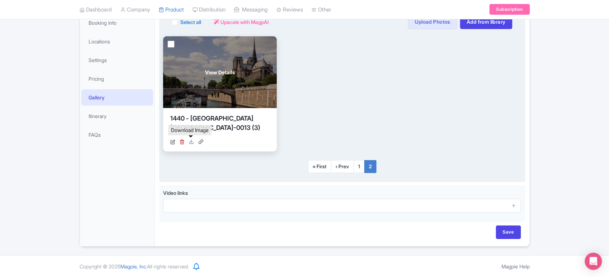
click at [189, 140] on icon at bounding box center [191, 141] width 5 height 5
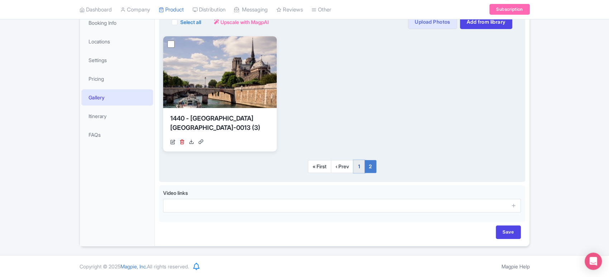
click at [360, 169] on link "1" at bounding box center [359, 166] width 11 height 13
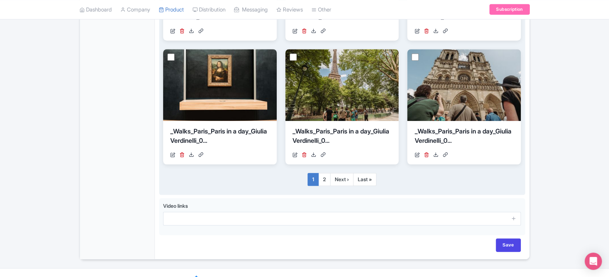
scroll to position [501, 0]
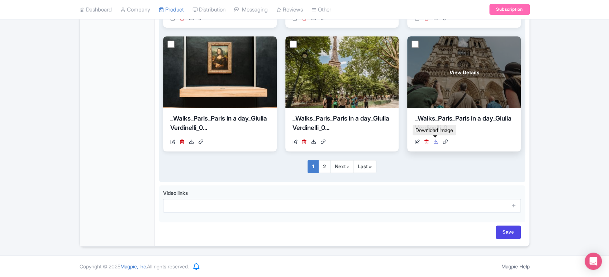
click at [435, 144] on link at bounding box center [435, 142] width 5 height 8
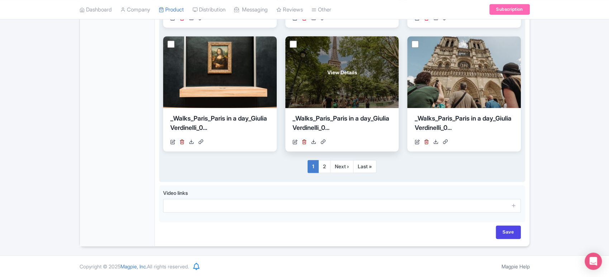
click at [310, 142] on div "[URL][DOMAIN_NAME]" at bounding box center [342, 142] width 99 height 8
click at [312, 141] on icon at bounding box center [313, 141] width 5 height 5
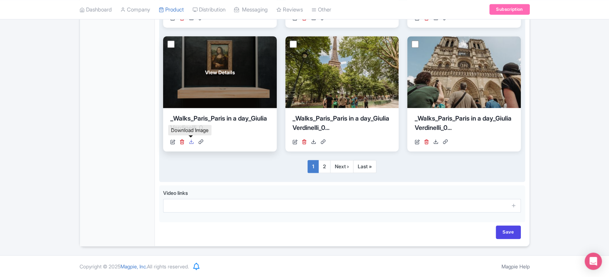
click at [189, 143] on icon at bounding box center [191, 141] width 5 height 5
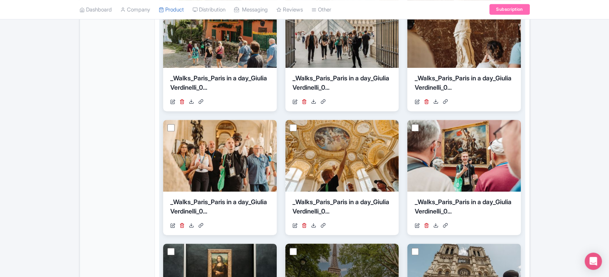
scroll to position [294, 0]
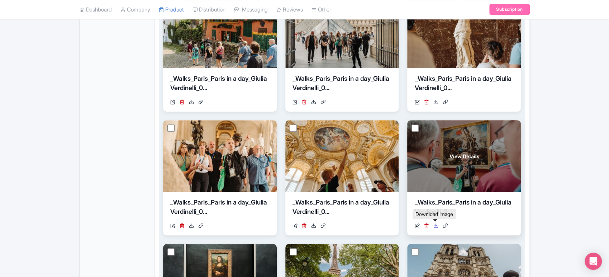
click at [438, 224] on icon at bounding box center [435, 225] width 5 height 5
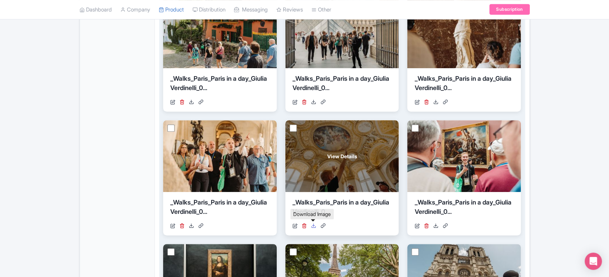
click at [313, 226] on icon at bounding box center [313, 225] width 5 height 5
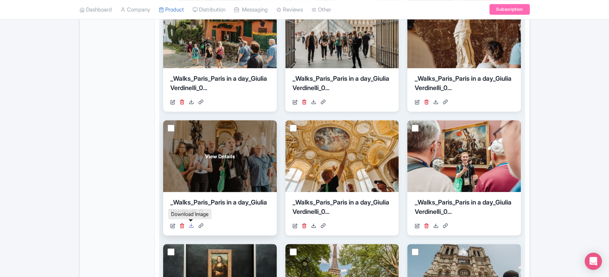
click at [193, 226] on icon at bounding box center [191, 225] width 5 height 5
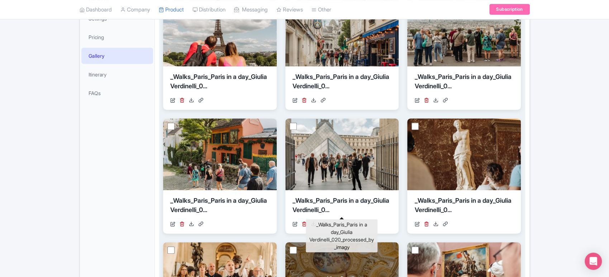
scroll to position [171, 0]
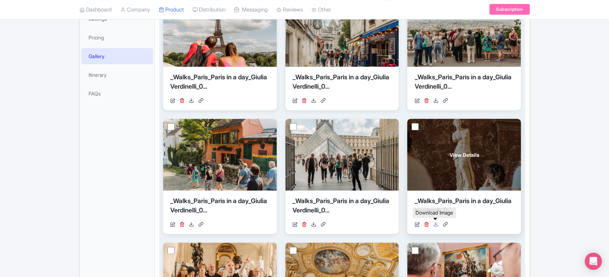
click at [438, 225] on icon at bounding box center [435, 224] width 5 height 5
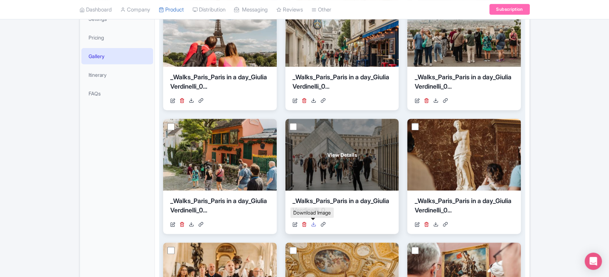
click at [316, 224] on icon at bounding box center [313, 224] width 5 height 5
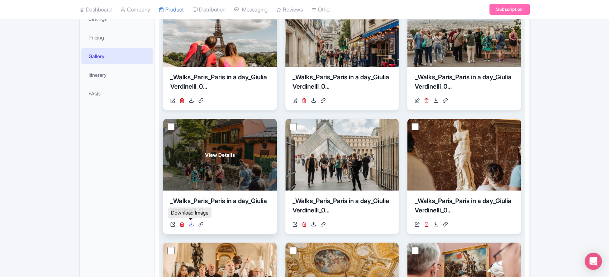
click at [192, 225] on icon at bounding box center [191, 224] width 5 height 5
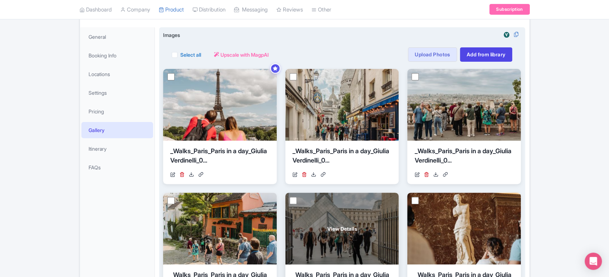
scroll to position [68, 0]
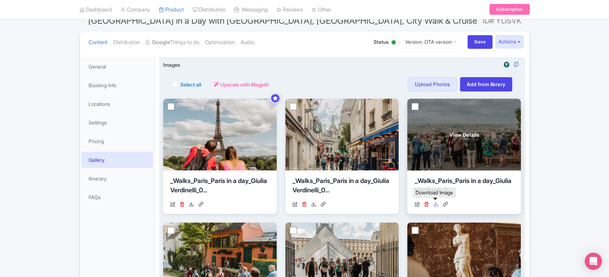
click at [437, 205] on icon at bounding box center [435, 204] width 5 height 5
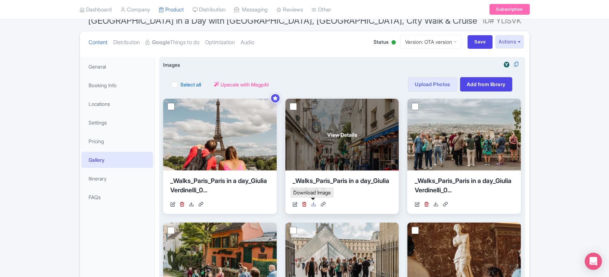
click at [313, 206] on link at bounding box center [313, 205] width 5 height 8
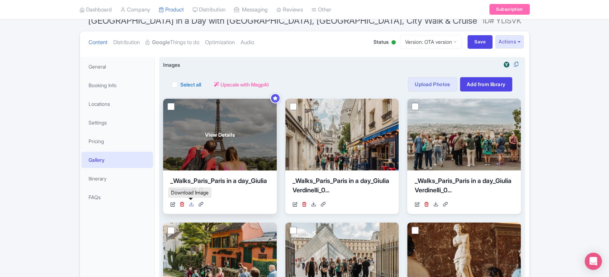
click at [192, 202] on icon at bounding box center [191, 204] width 5 height 5
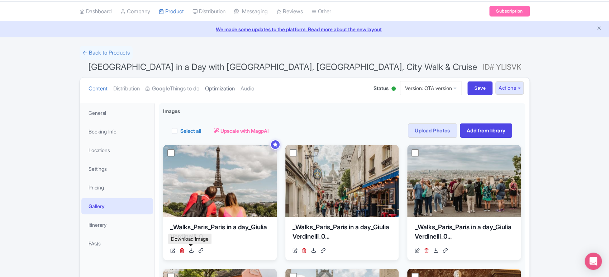
scroll to position [20, 0]
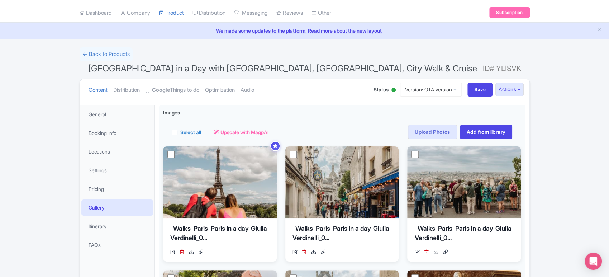
click at [199, 71] on span "[GEOGRAPHIC_DATA] in a Day with [GEOGRAPHIC_DATA], [GEOGRAPHIC_DATA], City Walk…" at bounding box center [282, 68] width 389 height 10
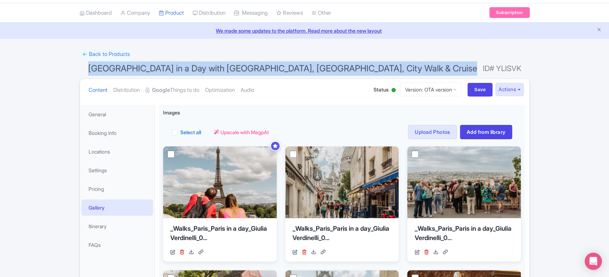
click at [199, 71] on span "[GEOGRAPHIC_DATA] in a Day with [GEOGRAPHIC_DATA], [GEOGRAPHIC_DATA], City Walk…" at bounding box center [282, 68] width 389 height 10
copy h1 "[GEOGRAPHIC_DATA] in a Day with [GEOGRAPHIC_DATA], [GEOGRAPHIC_DATA], City Walk…"
click at [99, 113] on link "General" at bounding box center [117, 114] width 72 height 16
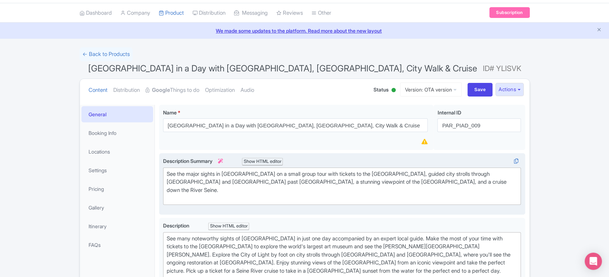
click at [288, 178] on div "See the major sights in [GEOGRAPHIC_DATA] on a small group tour with tickets to…" at bounding box center [342, 186] width 351 height 32
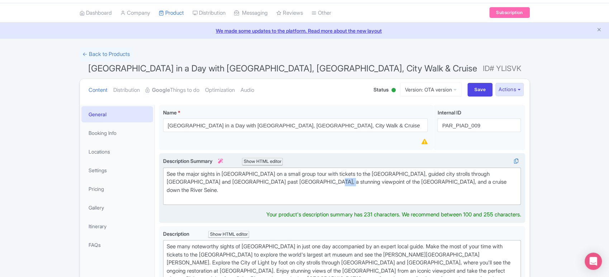
click at [288, 178] on div "See the major sights in [GEOGRAPHIC_DATA] on a small group tour with tickets to…" at bounding box center [342, 186] width 351 height 32
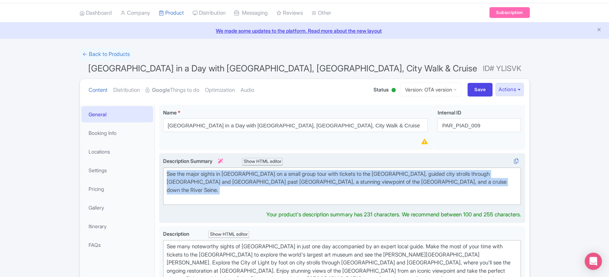
click at [288, 178] on div "See the major sights in [GEOGRAPHIC_DATA] on a small group tour with tickets to…" at bounding box center [342, 186] width 351 height 32
type trix-editor "<div>See the major sights in [GEOGRAPHIC_DATA] on a small group tour with ticke…"
copy div "See the major sights in [GEOGRAPHIC_DATA] on a small group tour with tickets to…"
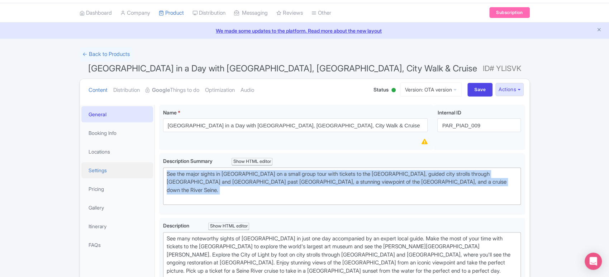
click at [108, 168] on link "Settings" at bounding box center [117, 170] width 72 height 16
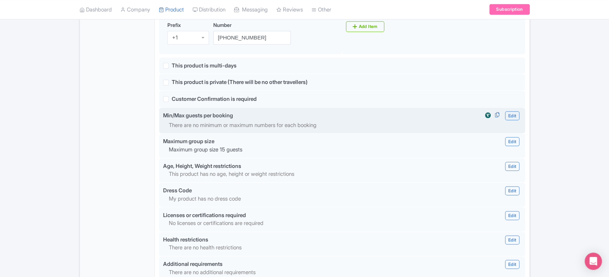
scroll to position [0, 0]
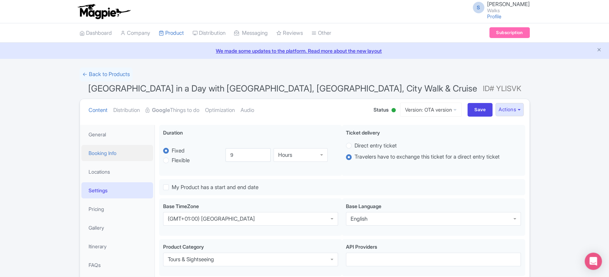
click at [124, 160] on link "Booking Info" at bounding box center [117, 153] width 72 height 16
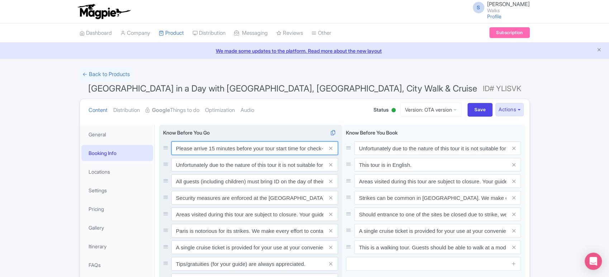
click at [254, 147] on input "Please arrive 15 minutes before your tour start time for check-in. Out of court…" at bounding box center [254, 148] width 167 height 14
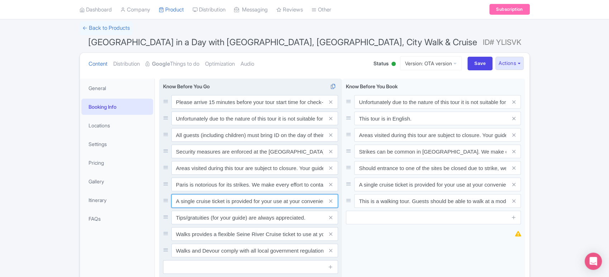
scroll to position [46, 0]
